Goal: Information Seeking & Learning: Learn about a topic

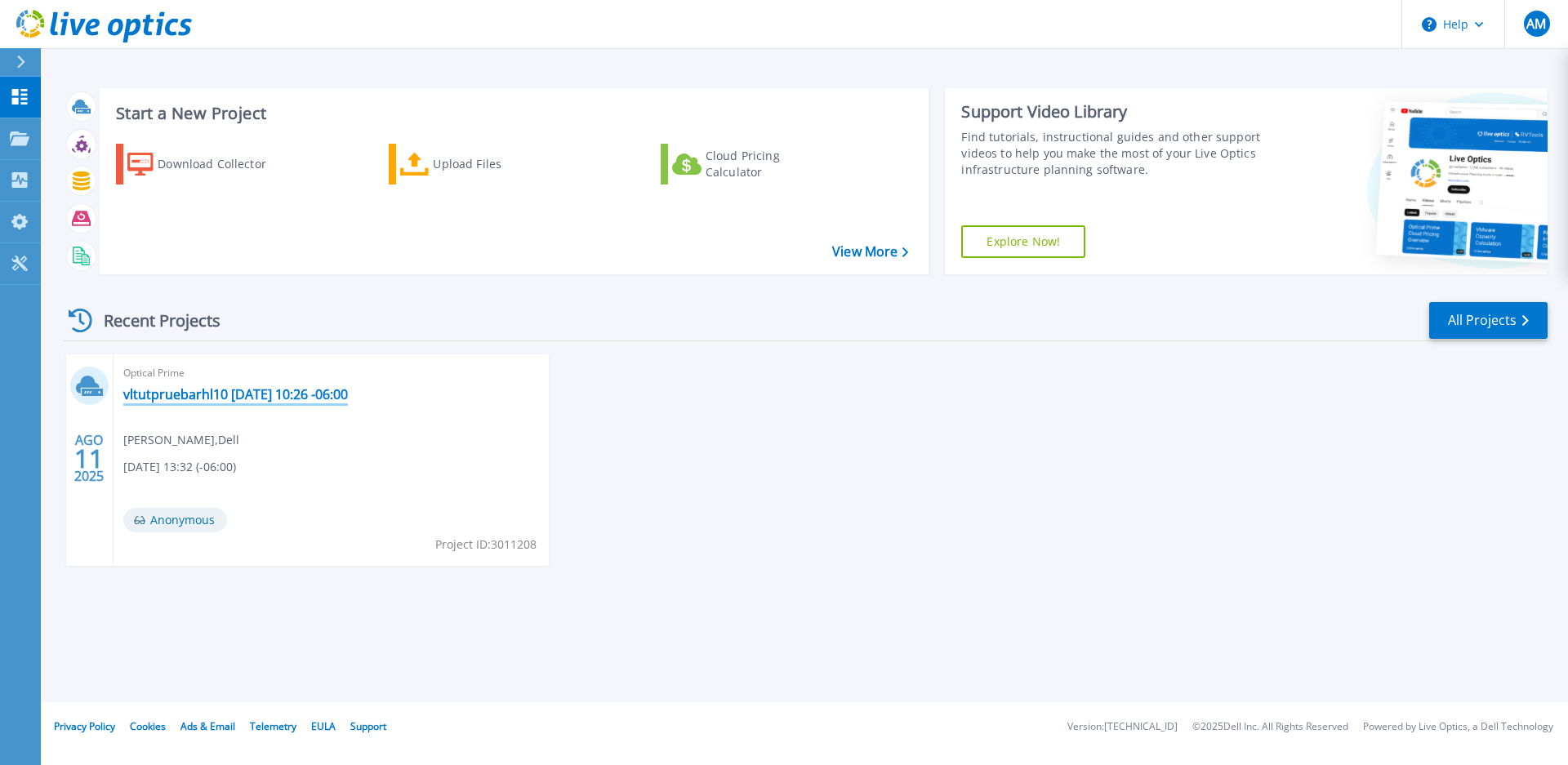
click at [258, 393] on link "vltutpruebarhl10 [DATE] 10:26 -06:00" at bounding box center [235, 394] width 225 height 17
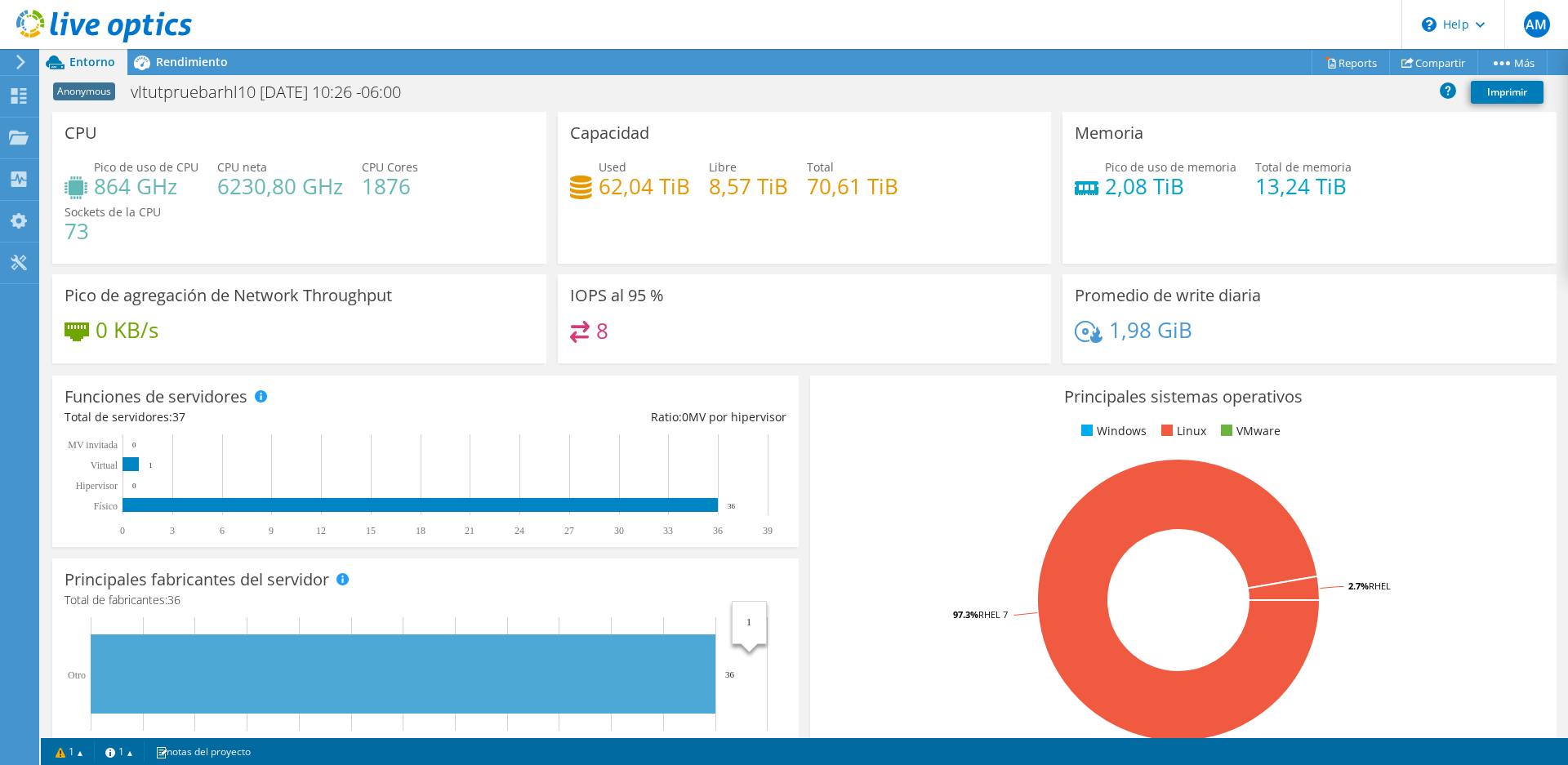
scroll to position [369, 0]
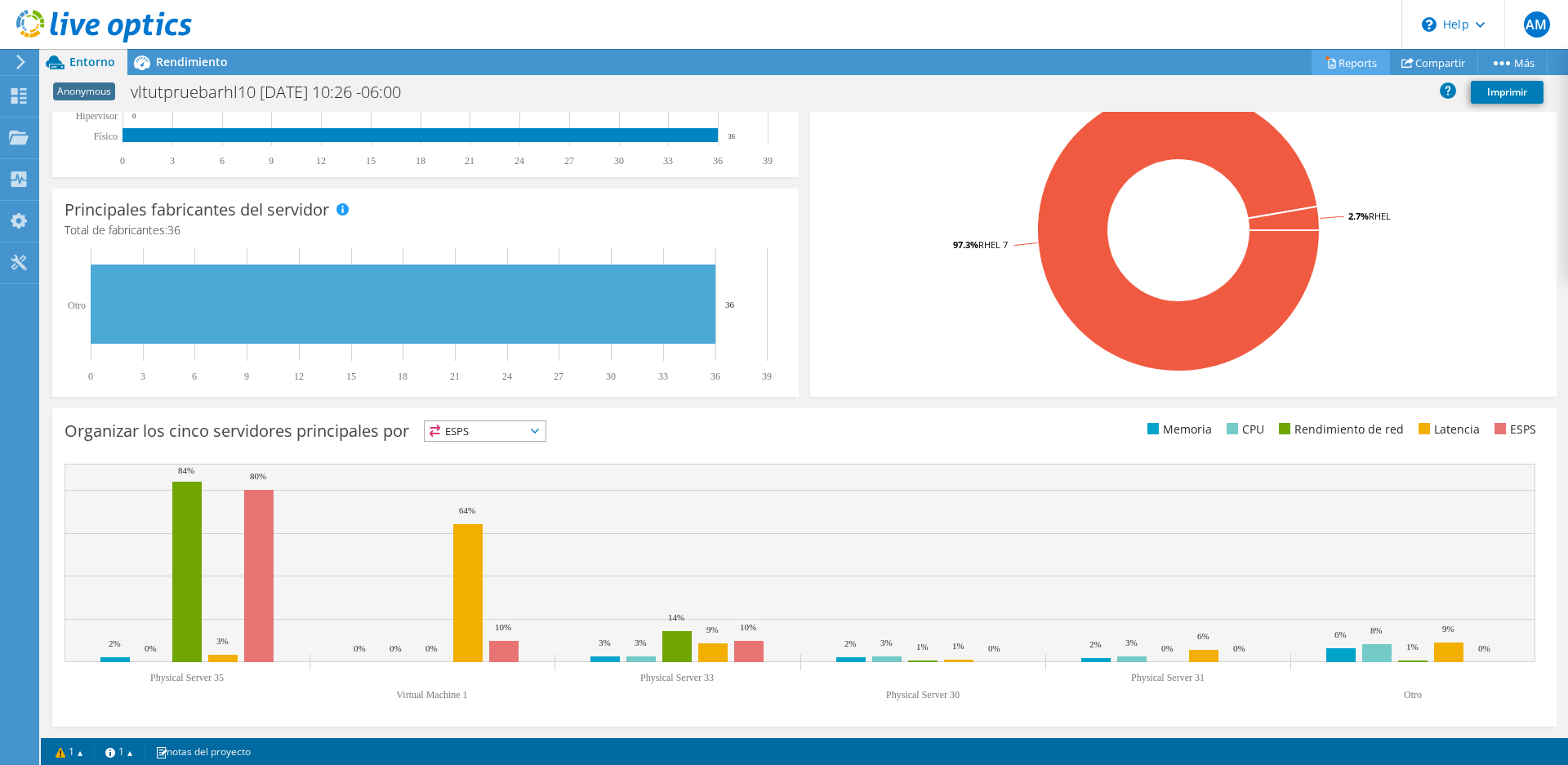
click at [1343, 67] on link "Reports" at bounding box center [1350, 62] width 78 height 26
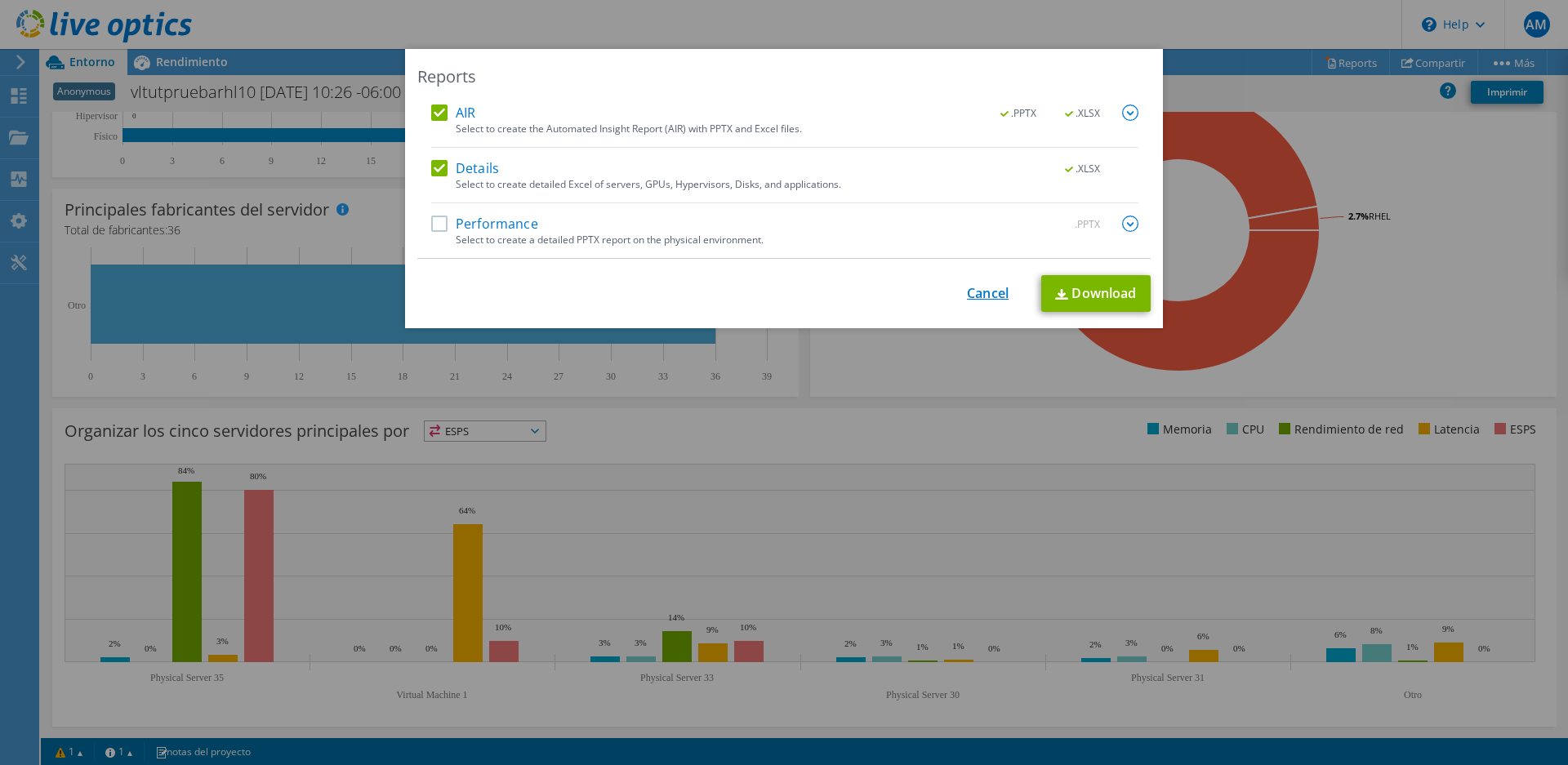
click at [982, 293] on link "Cancel" at bounding box center [987, 293] width 41 height 16
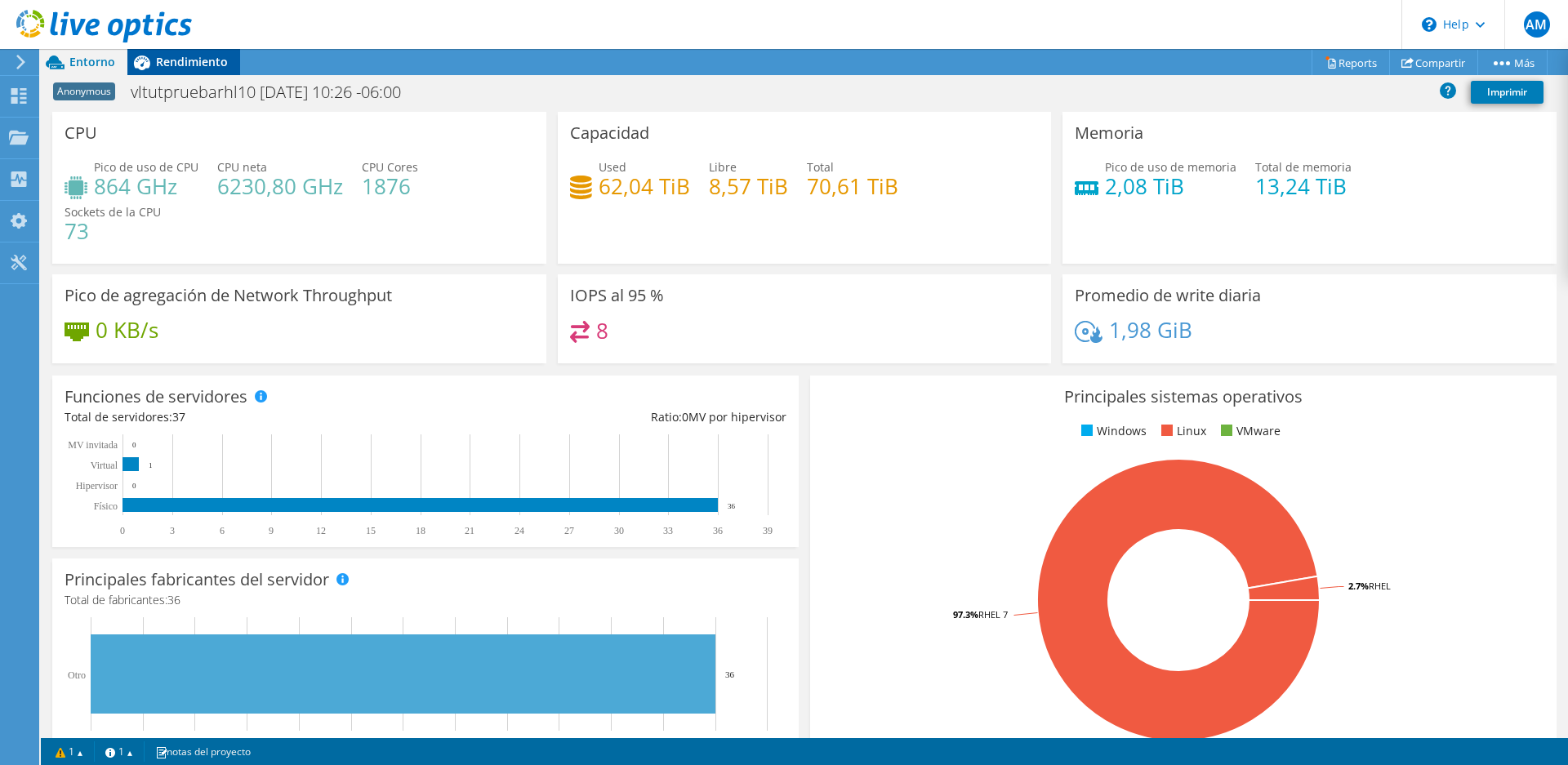
click at [193, 62] on span "Rendimiento" at bounding box center [191, 62] width 71 height 16
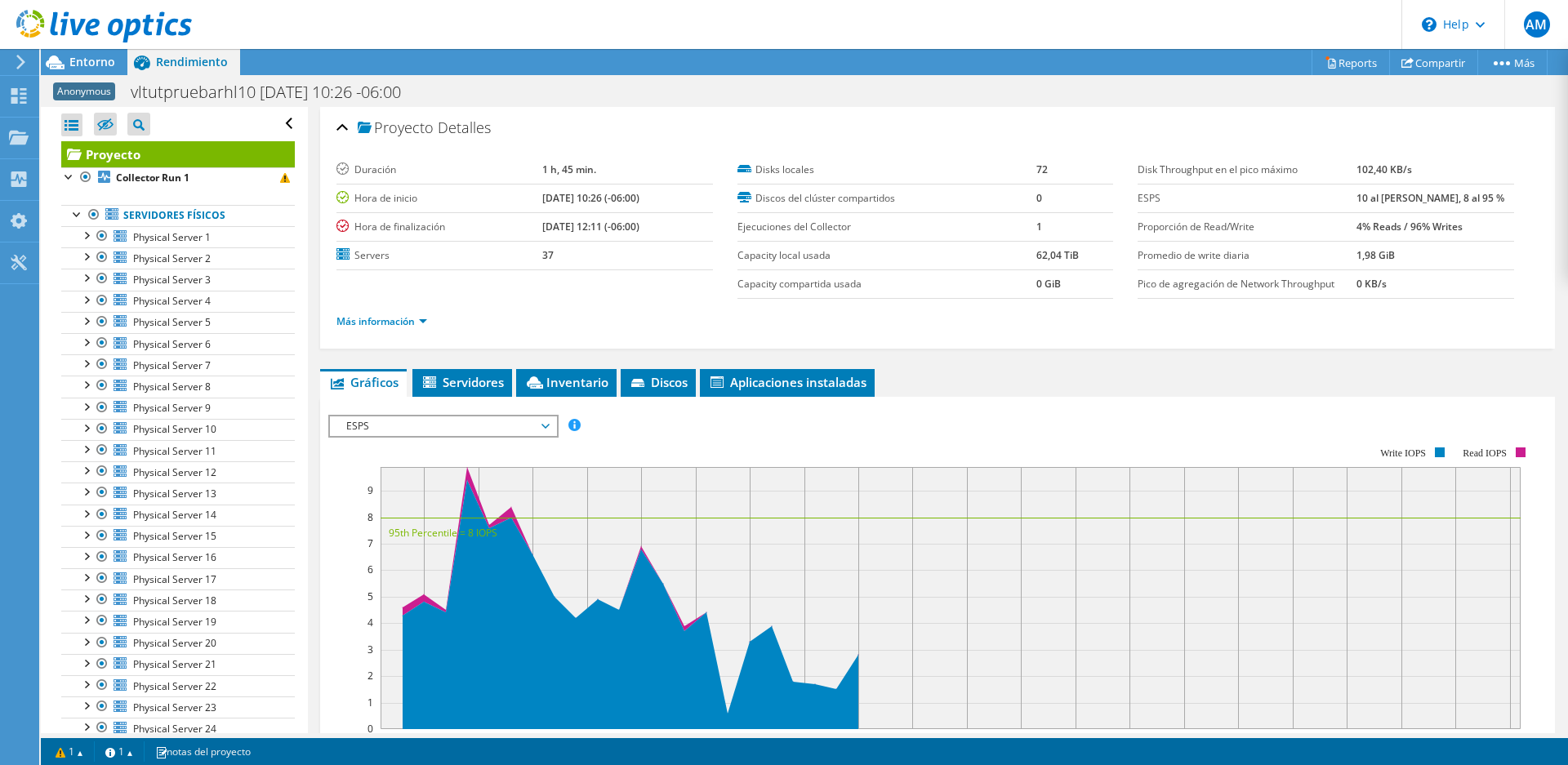
click at [548, 426] on span "ESPS" at bounding box center [443, 426] width 226 height 19
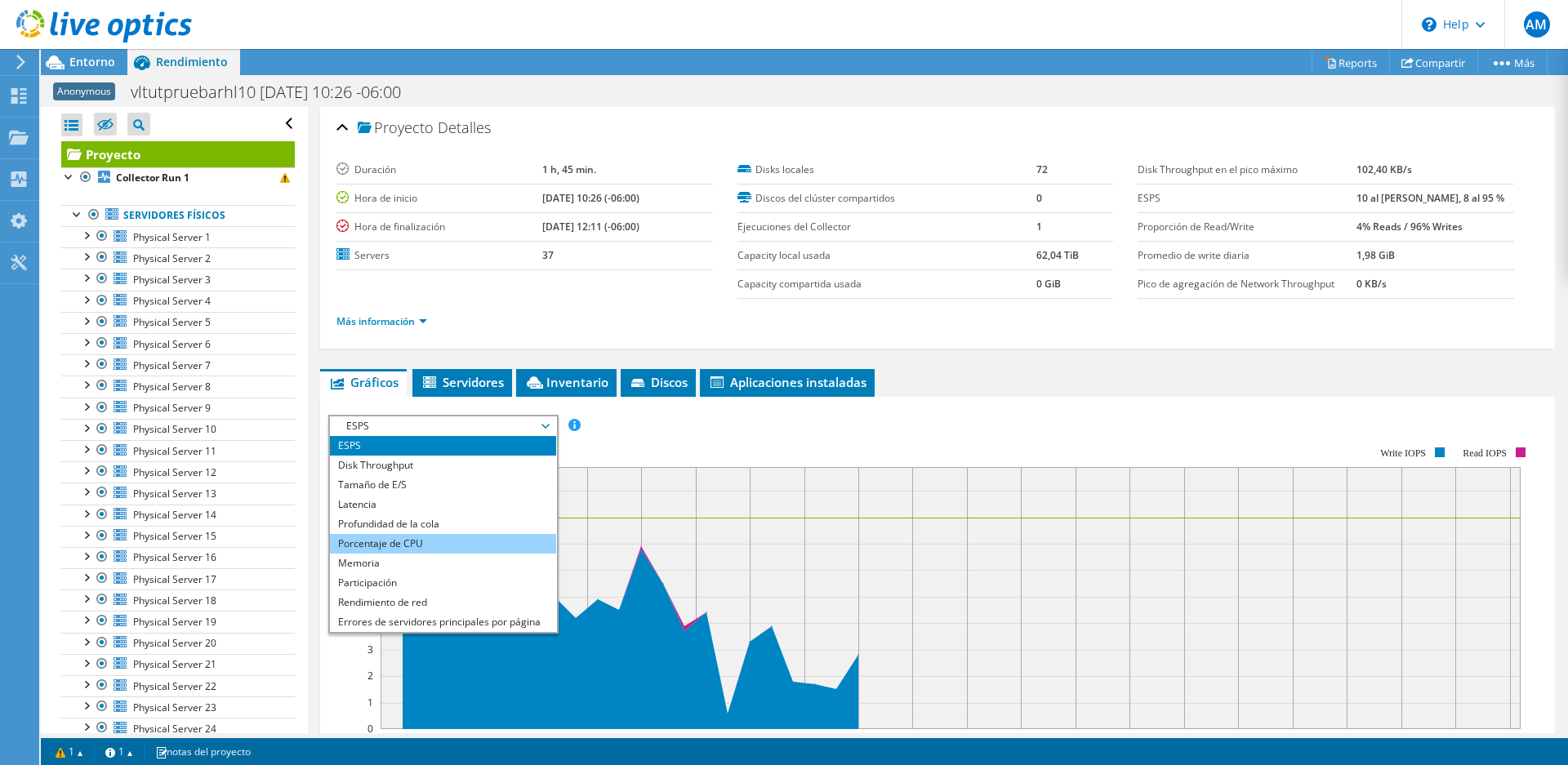
click at [413, 544] on li "Porcentaje de CPU" at bounding box center [443, 544] width 226 height 19
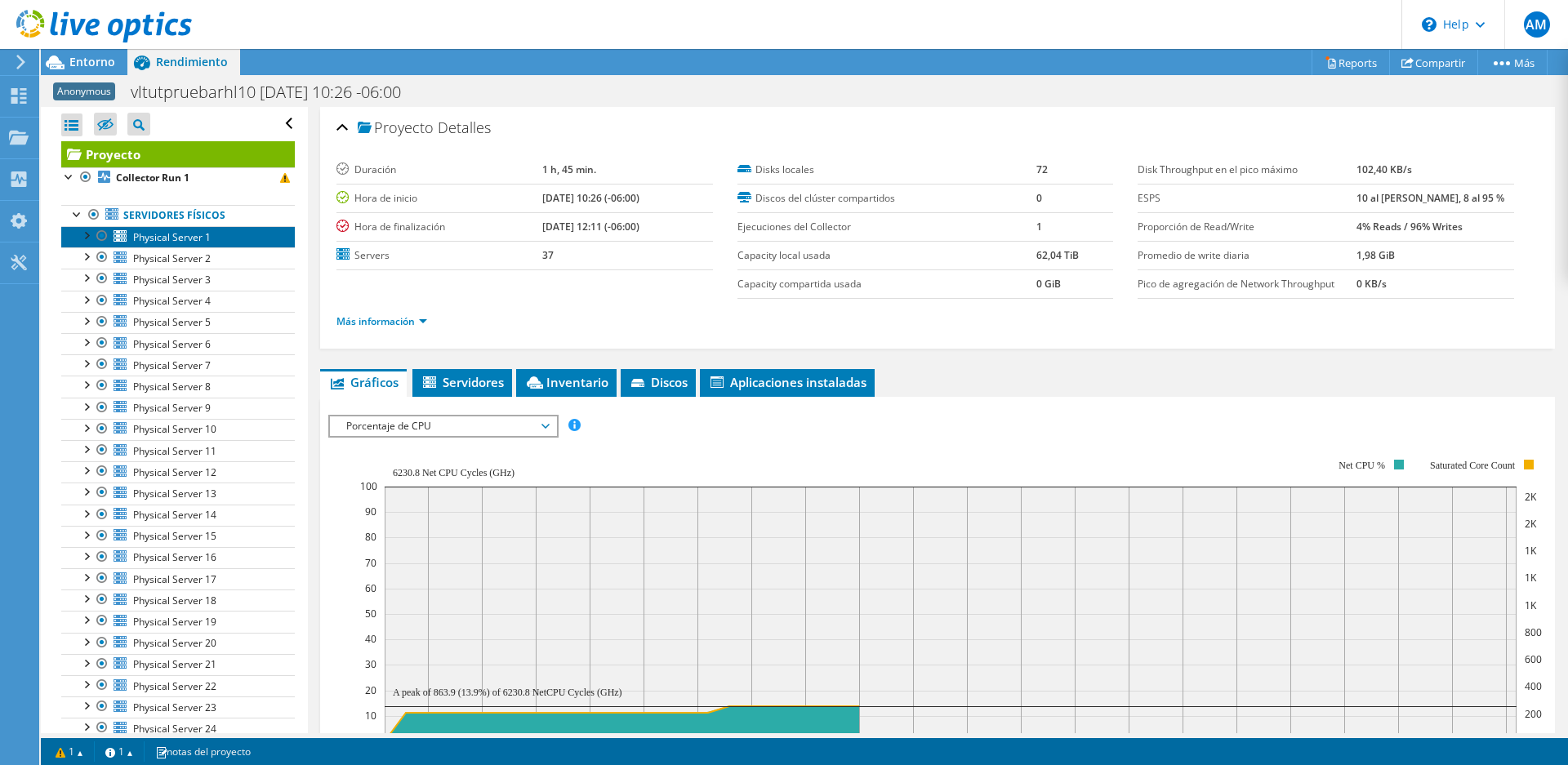
click at [190, 237] on span "Physical Server 1" at bounding box center [172, 237] width 78 height 14
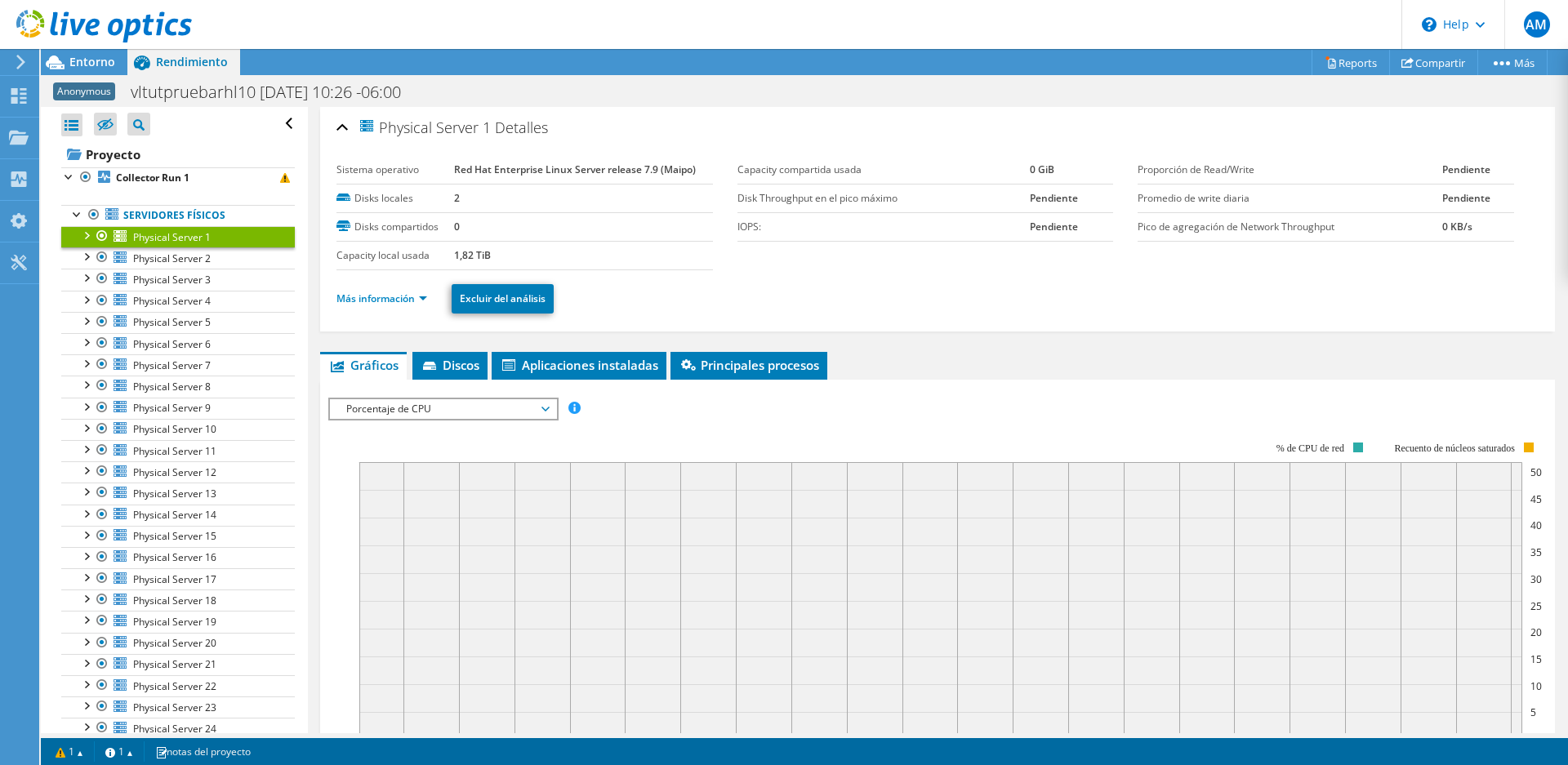
scroll to position [333, 0]
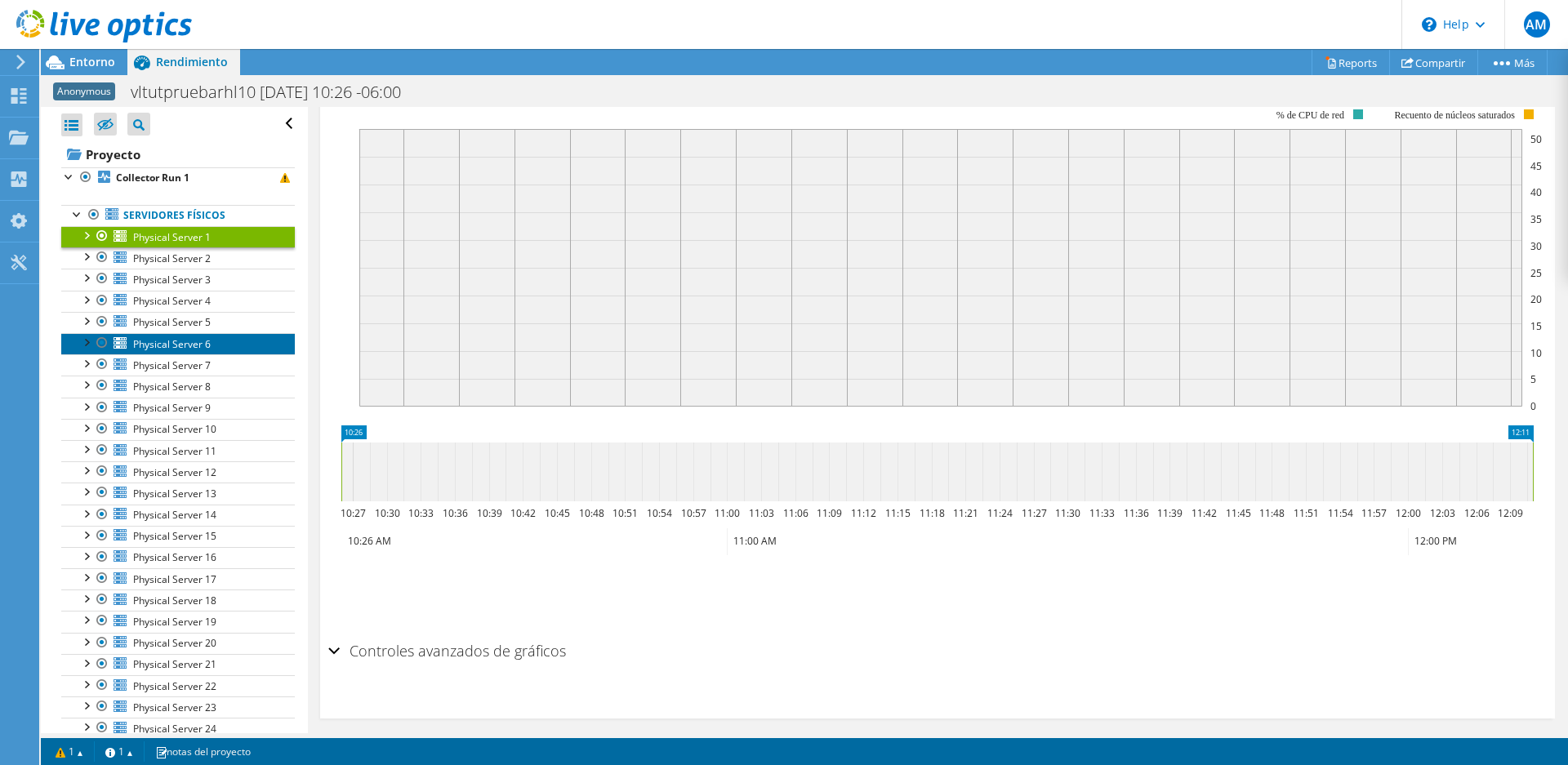
click at [182, 338] on span "Physical Server 6" at bounding box center [172, 344] width 78 height 14
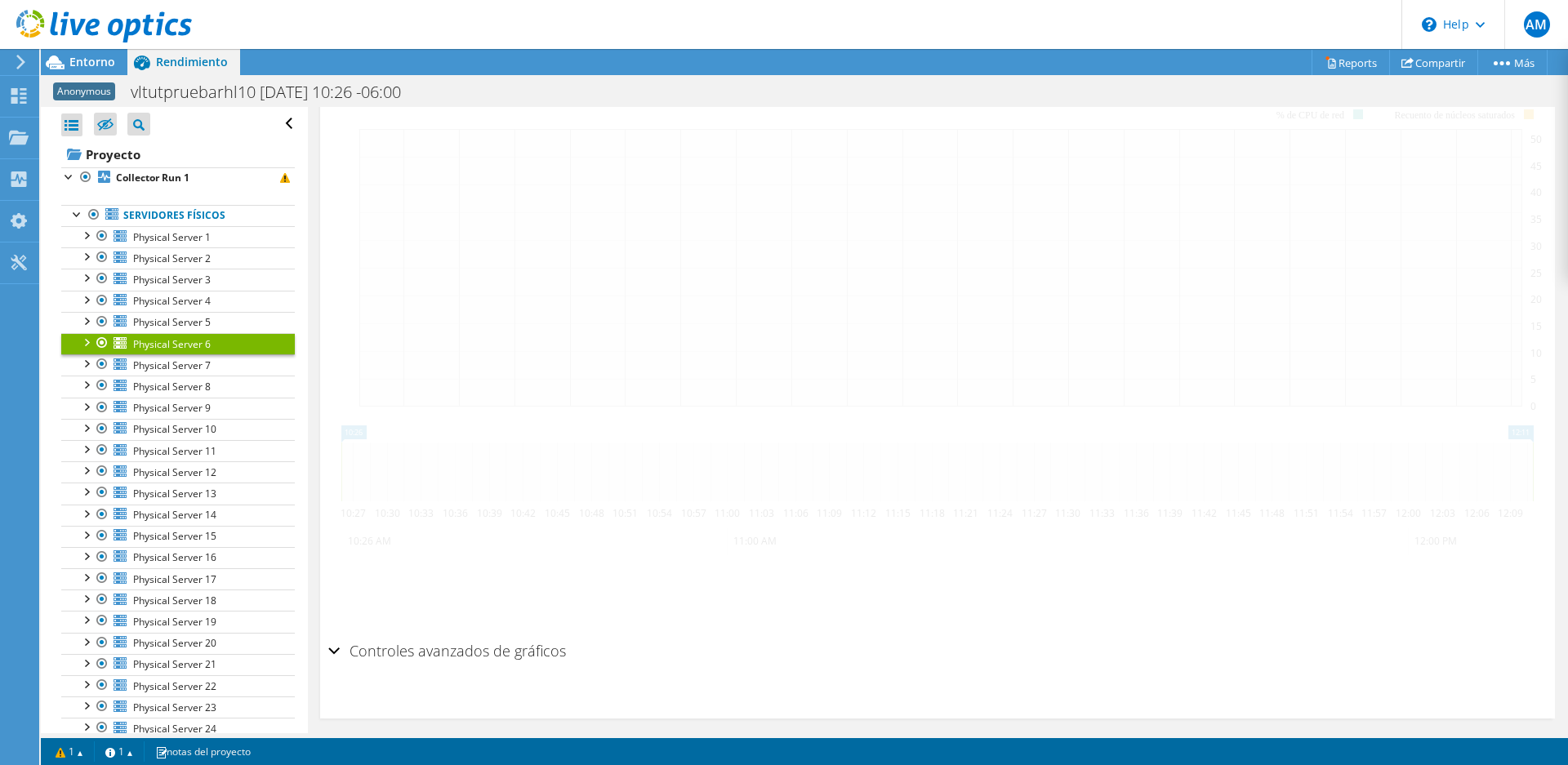
scroll to position [241, 0]
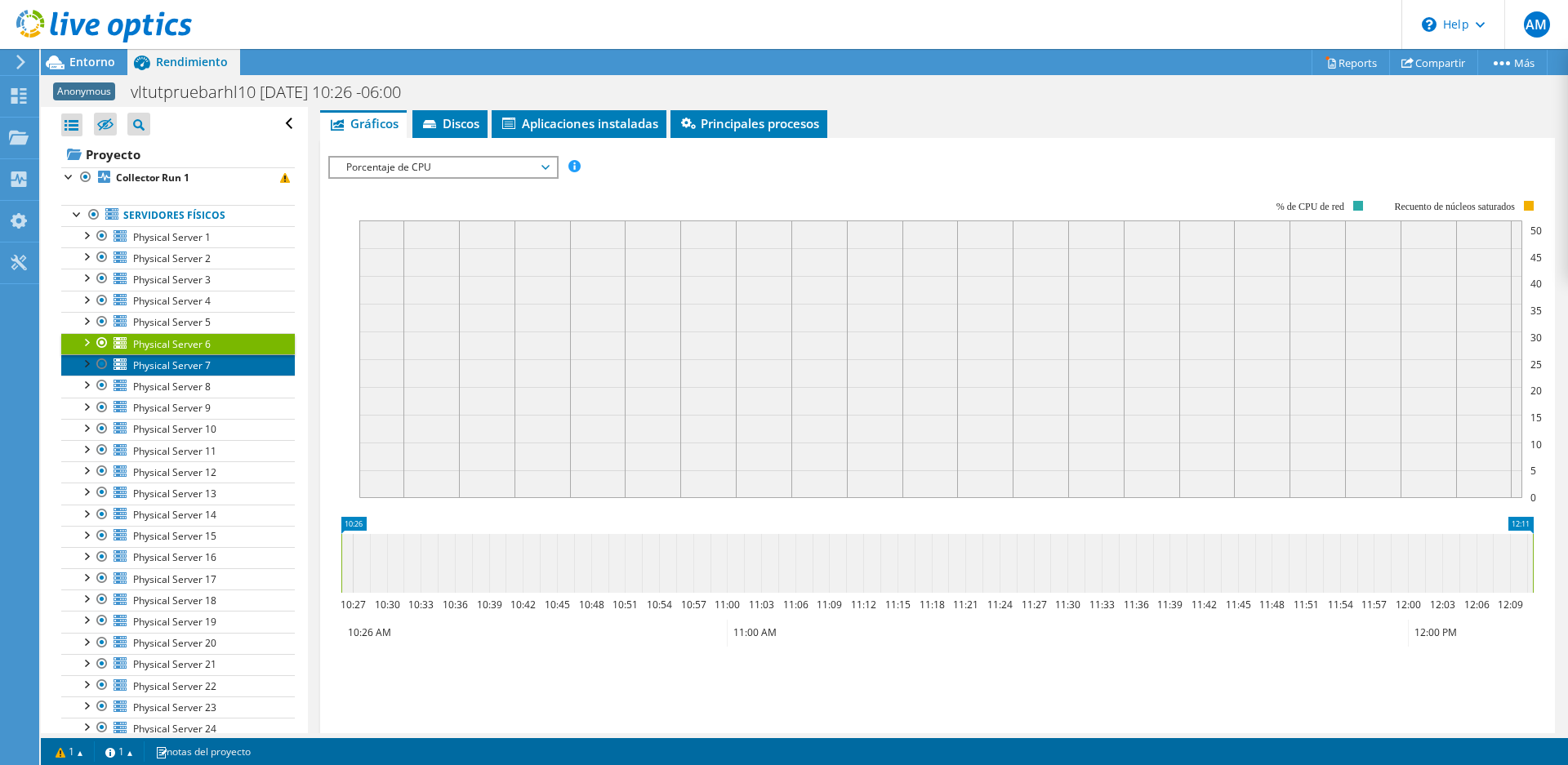
click at [182, 366] on span "Physical Server 7" at bounding box center [172, 365] width 78 height 14
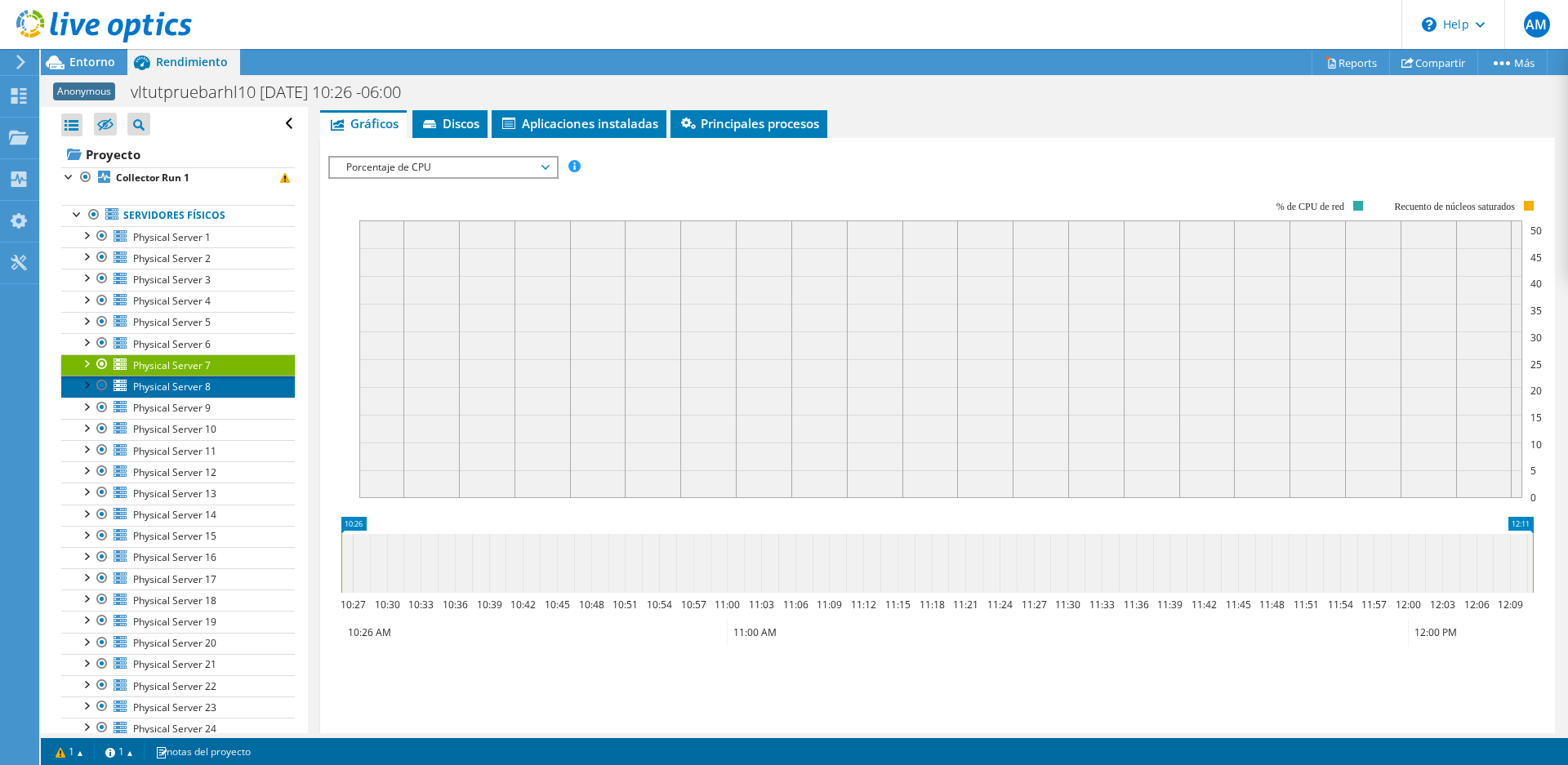
click at [181, 386] on span "Physical Server 8" at bounding box center [172, 387] width 78 height 14
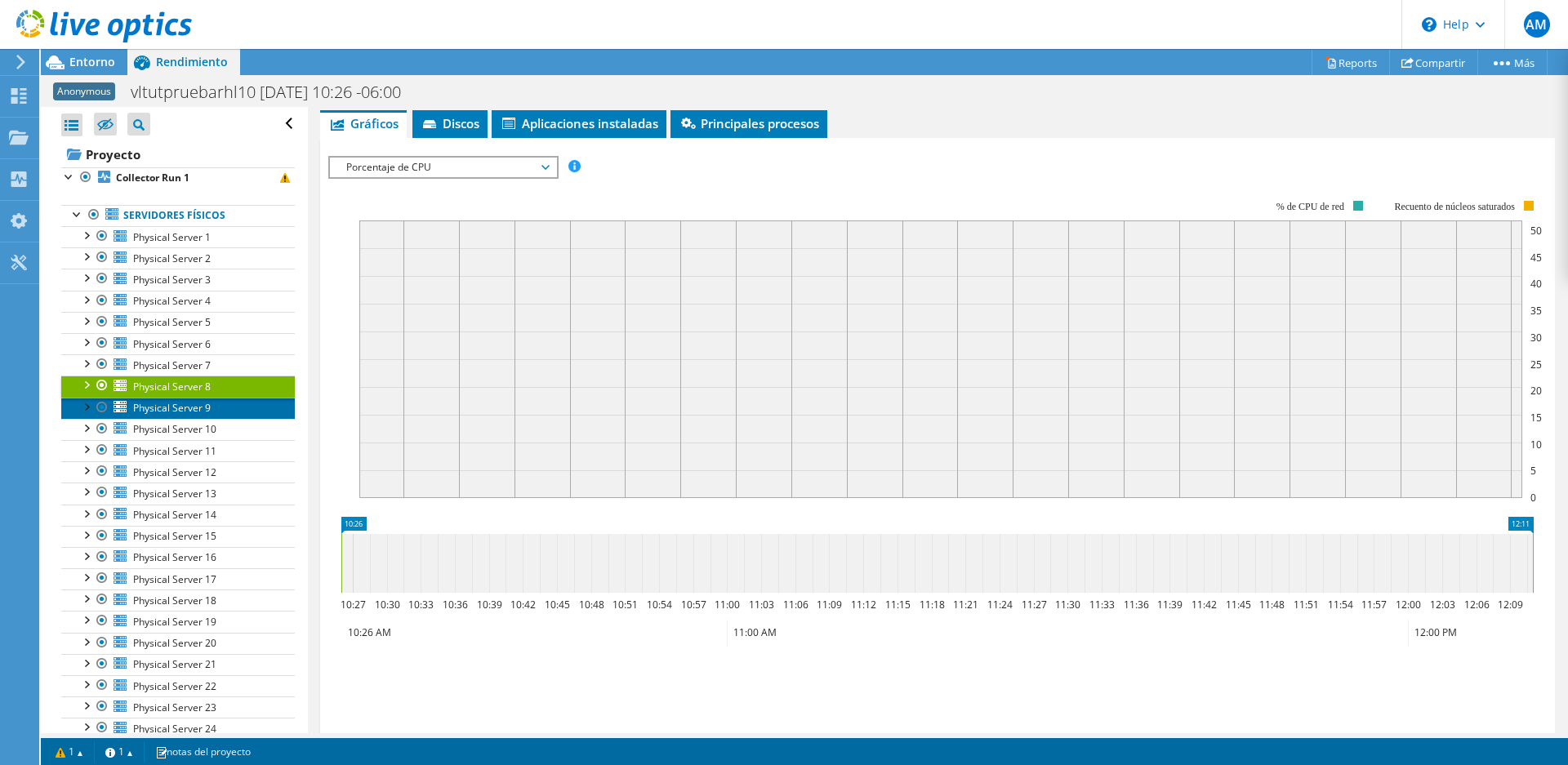
click at [178, 413] on span "Physical Server 9" at bounding box center [172, 408] width 78 height 14
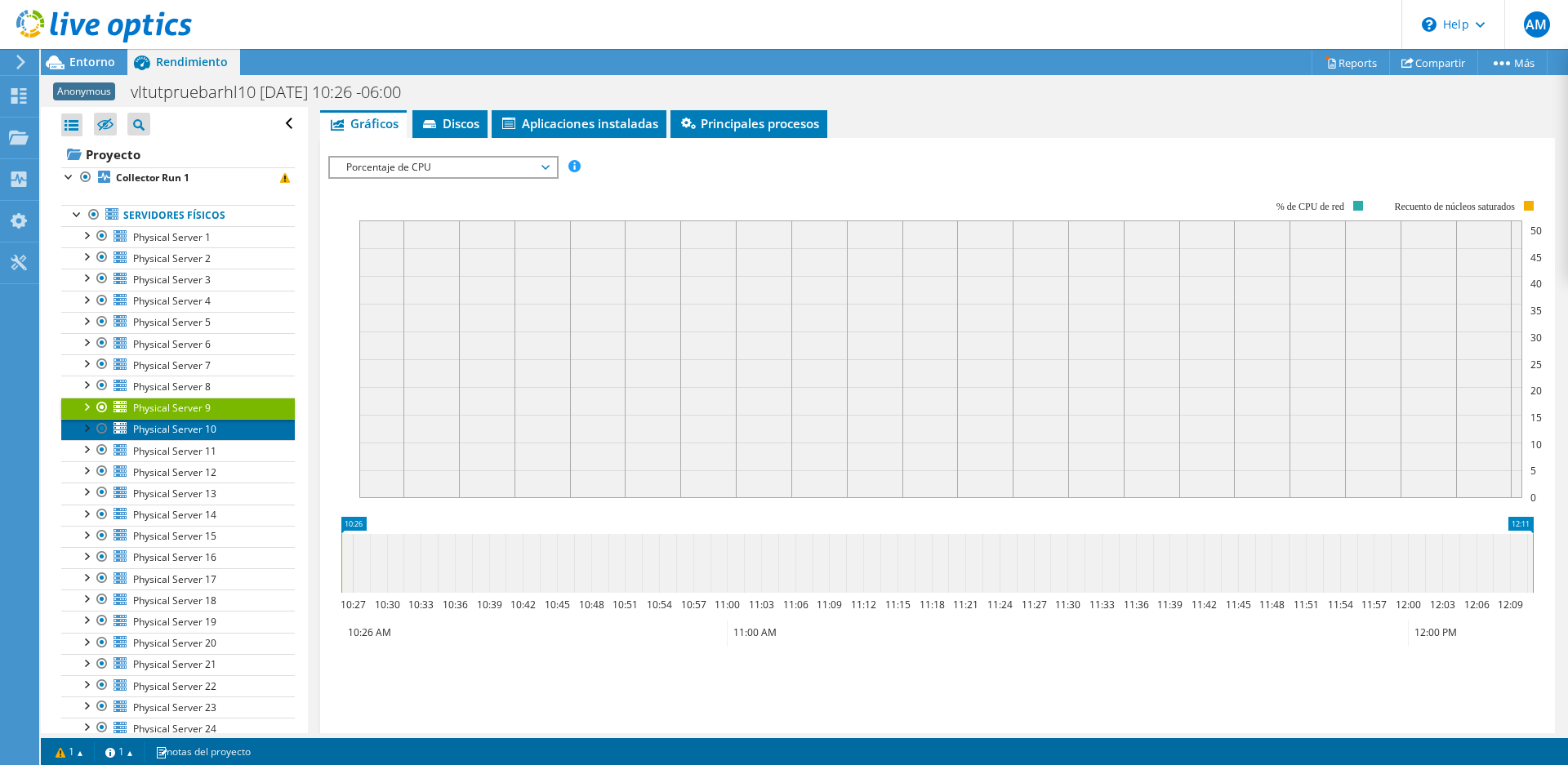
click at [182, 431] on span "Physical Server 10" at bounding box center [175, 429] width 83 height 14
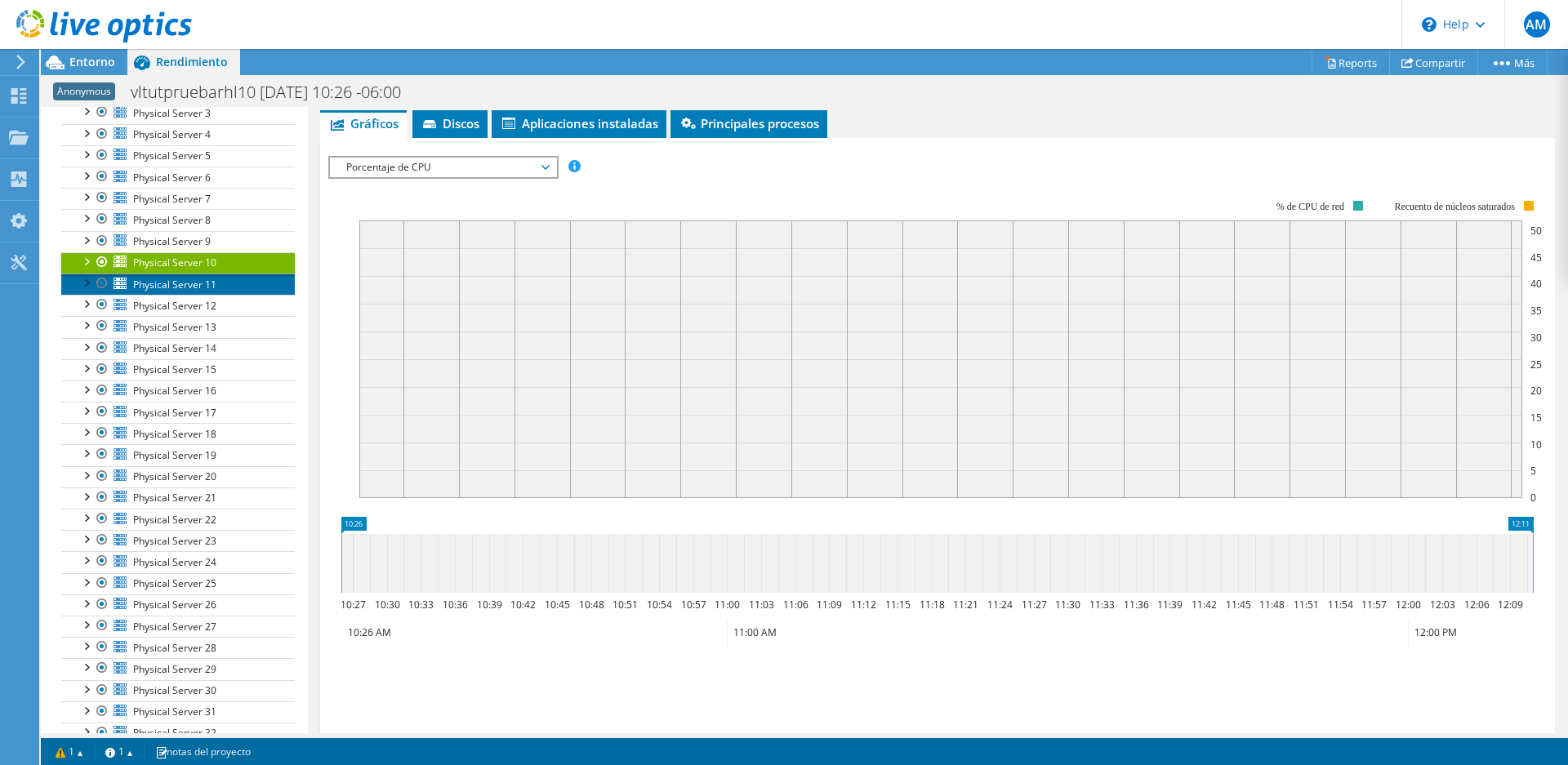
click at [183, 281] on span "Physical Server 11" at bounding box center [175, 285] width 83 height 14
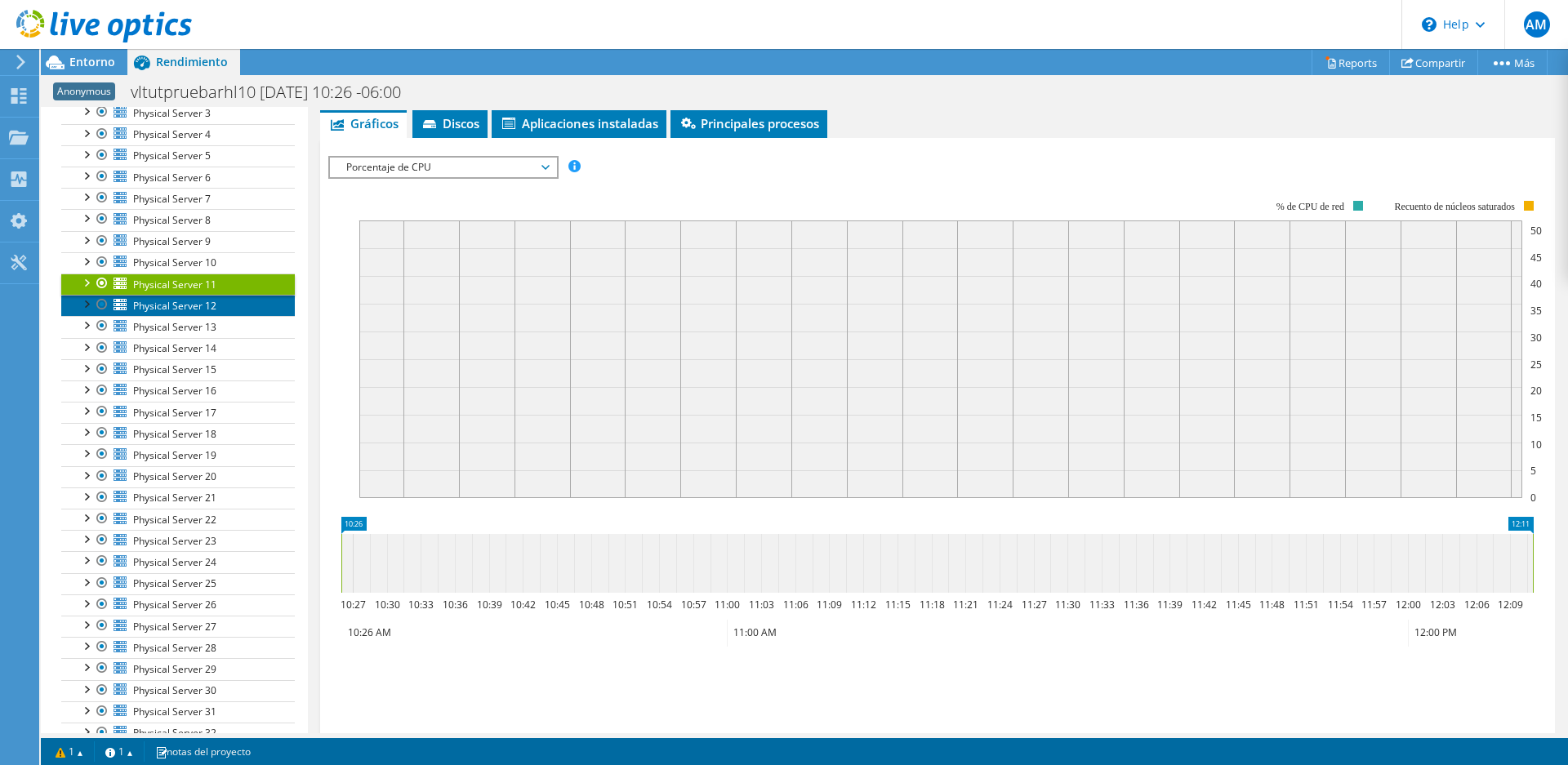
click at [176, 303] on span "Physical Server 12" at bounding box center [175, 306] width 83 height 14
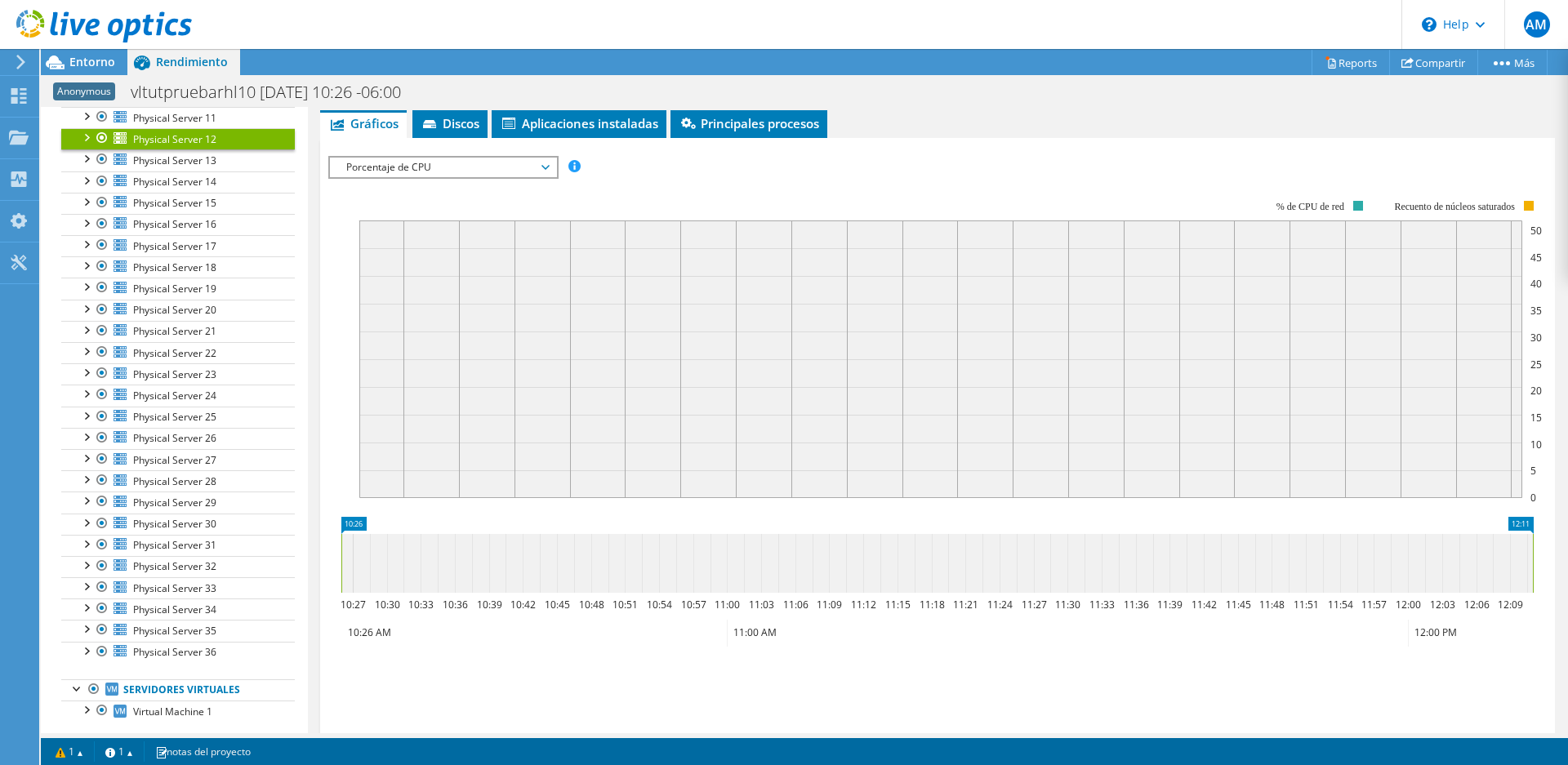
scroll to position [358, 0]
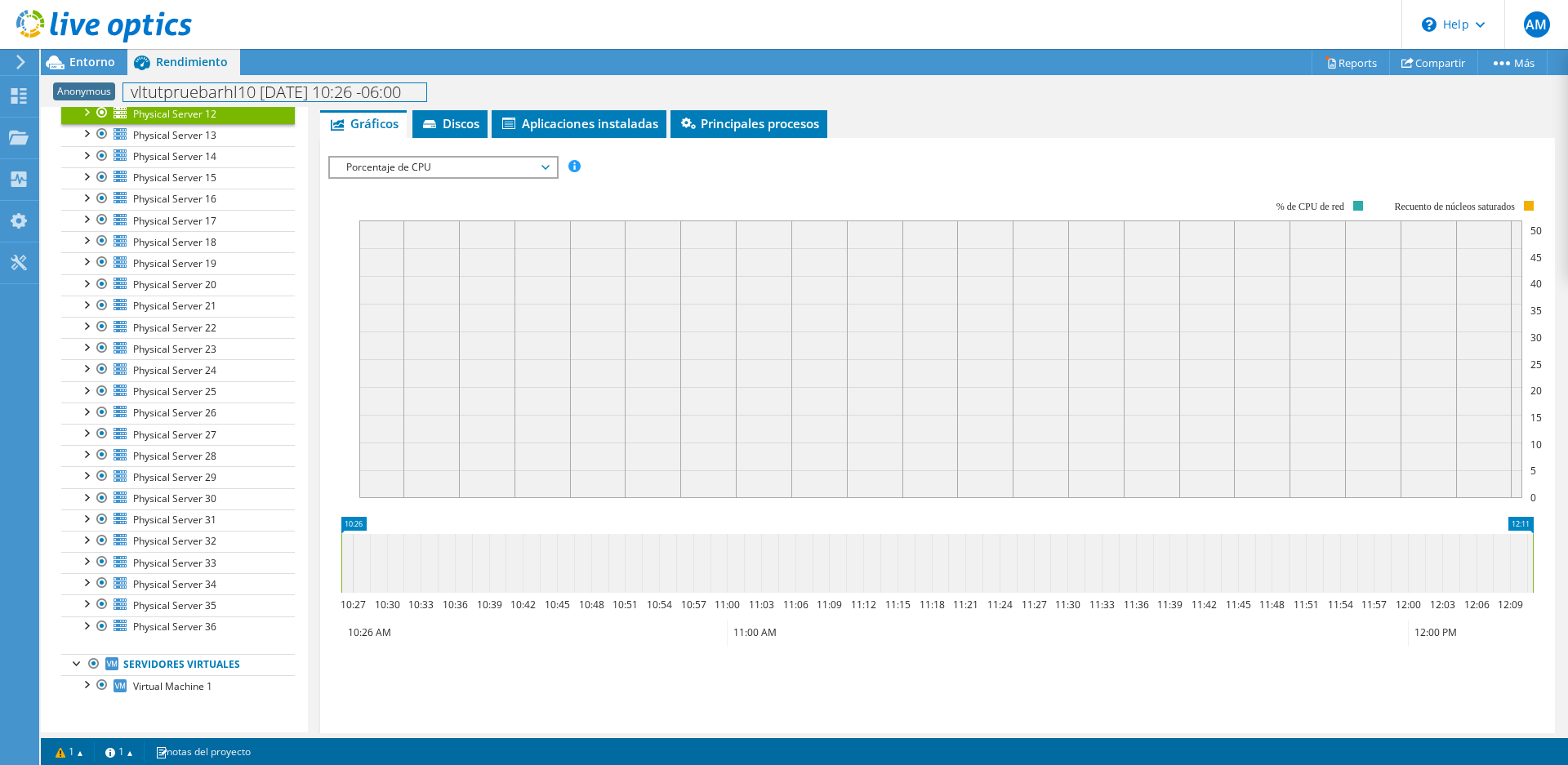
click at [186, 96] on h1 "vltutpruebarhl10 [DATE] 10:26 -06:00" at bounding box center [275, 92] width 303 height 18
copy h1 "vltutpruebarhl10"
click at [1159, 666] on ul "Guardar zoom" at bounding box center [933, 680] width 1210 height 47
